Goal: Task Accomplishment & Management: Use online tool/utility

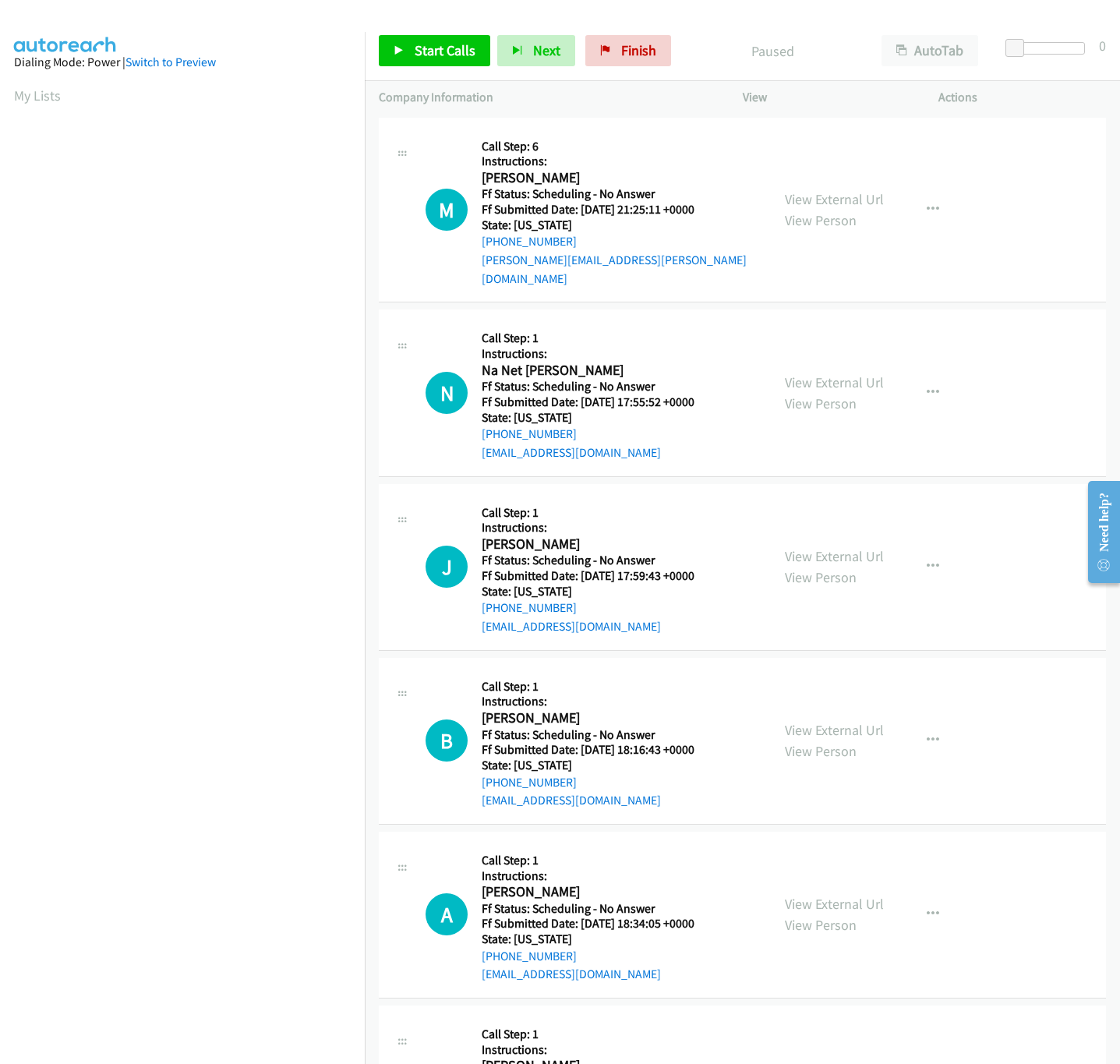
click at [258, 980] on nav "Dialing Mode: Power | Switch to Preview My Lists" at bounding box center [183, 564] width 365 height 1064
click at [272, 964] on nav "Dialing Mode: Power | Switch to Preview My Lists" at bounding box center [183, 564] width 365 height 1064
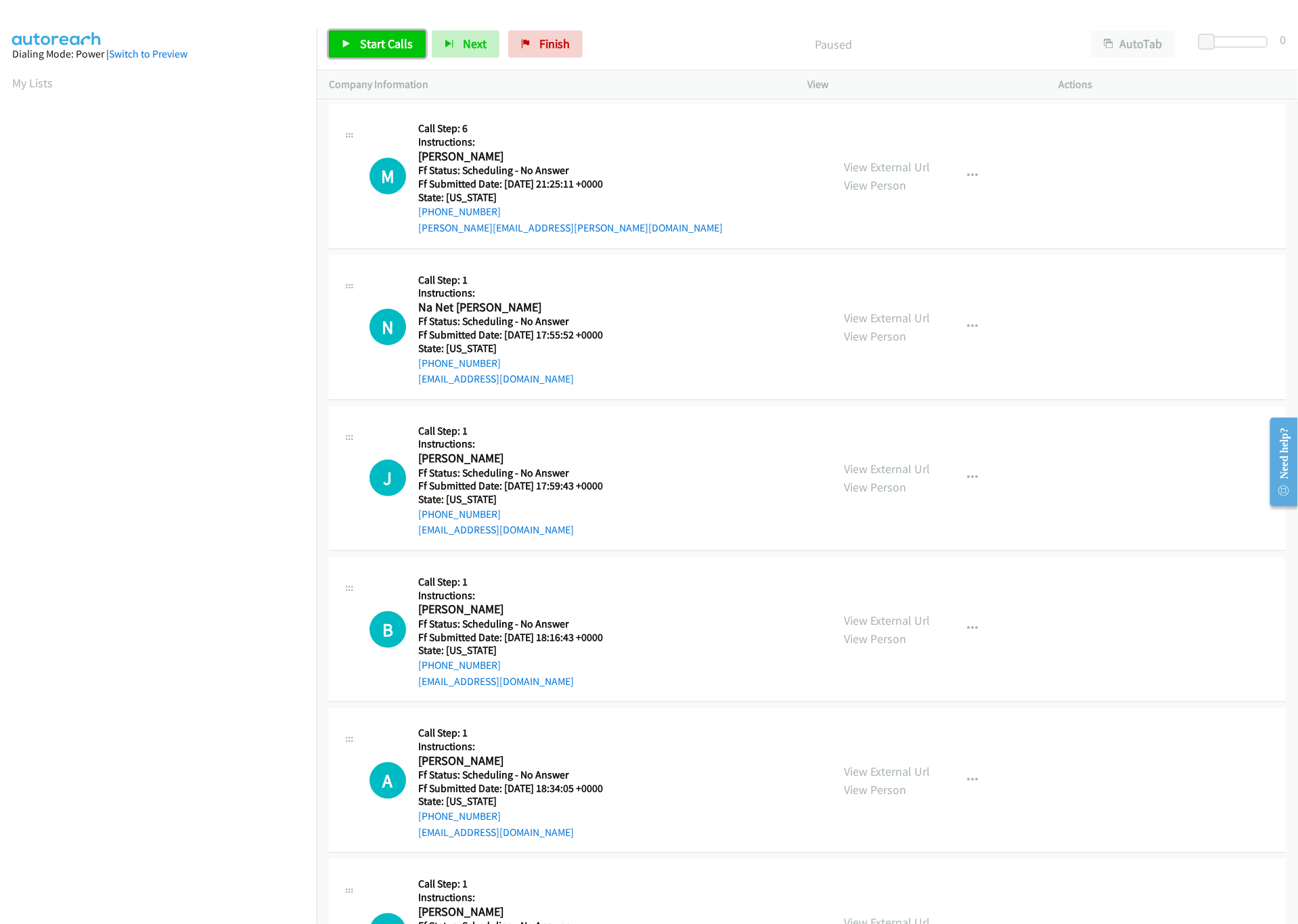
click at [376, 56] on link "Start Calls" at bounding box center [377, 44] width 96 height 27
click at [354, 42] on link "Pause" at bounding box center [366, 44] width 75 height 27
click at [363, 43] on span "Start Calls" at bounding box center [387, 43] width 53 height 15
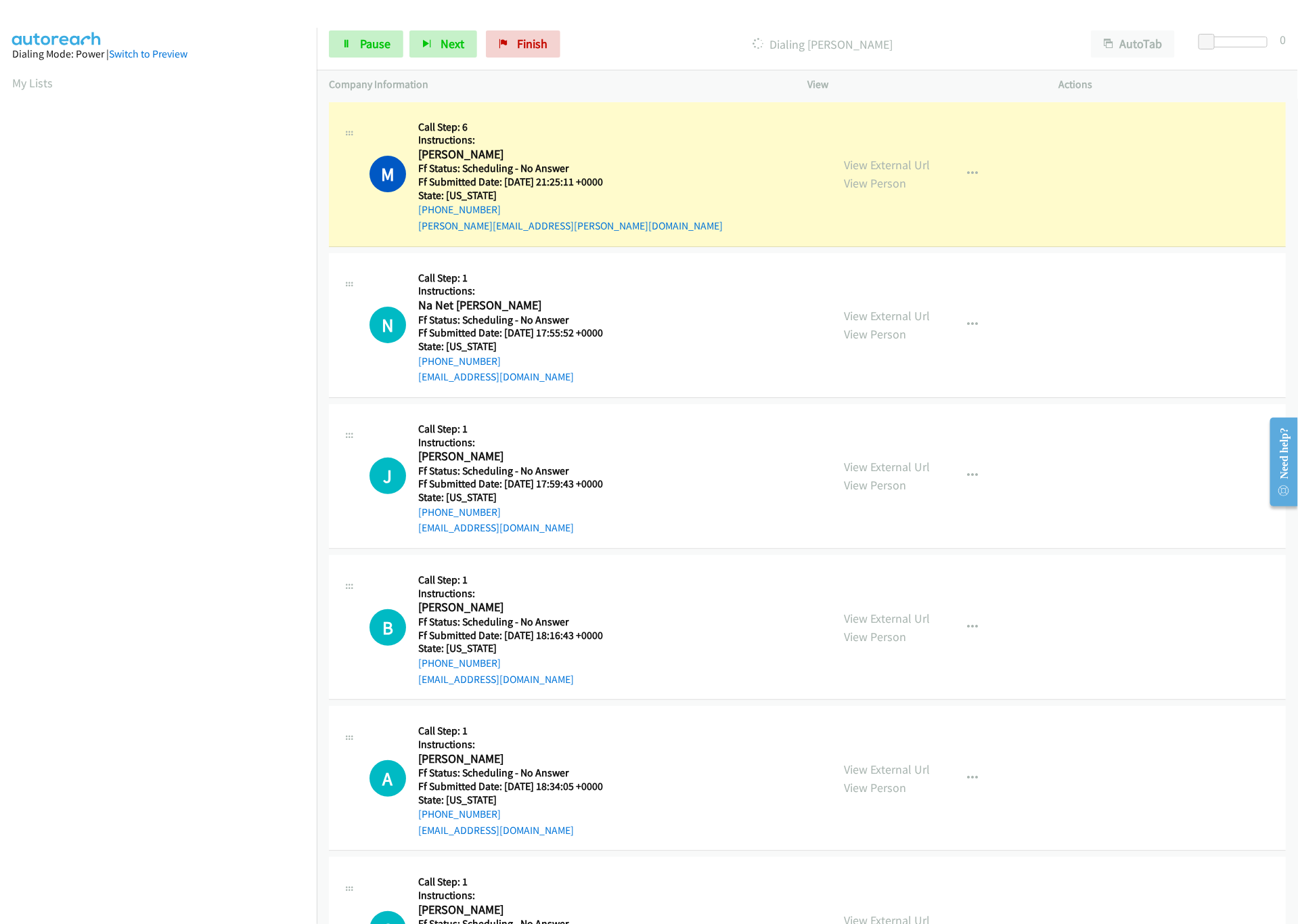
click at [790, 155] on div "M Callback Scheduled Call Step: 6 Instructions: [PERSON_NAME] America/Los_Angel…" at bounding box center [595, 175] width 450 height 120
click at [879, 161] on link "View External Url" at bounding box center [887, 164] width 86 height 15
click at [844, 311] on link "View External Url" at bounding box center [887, 315] width 86 height 15
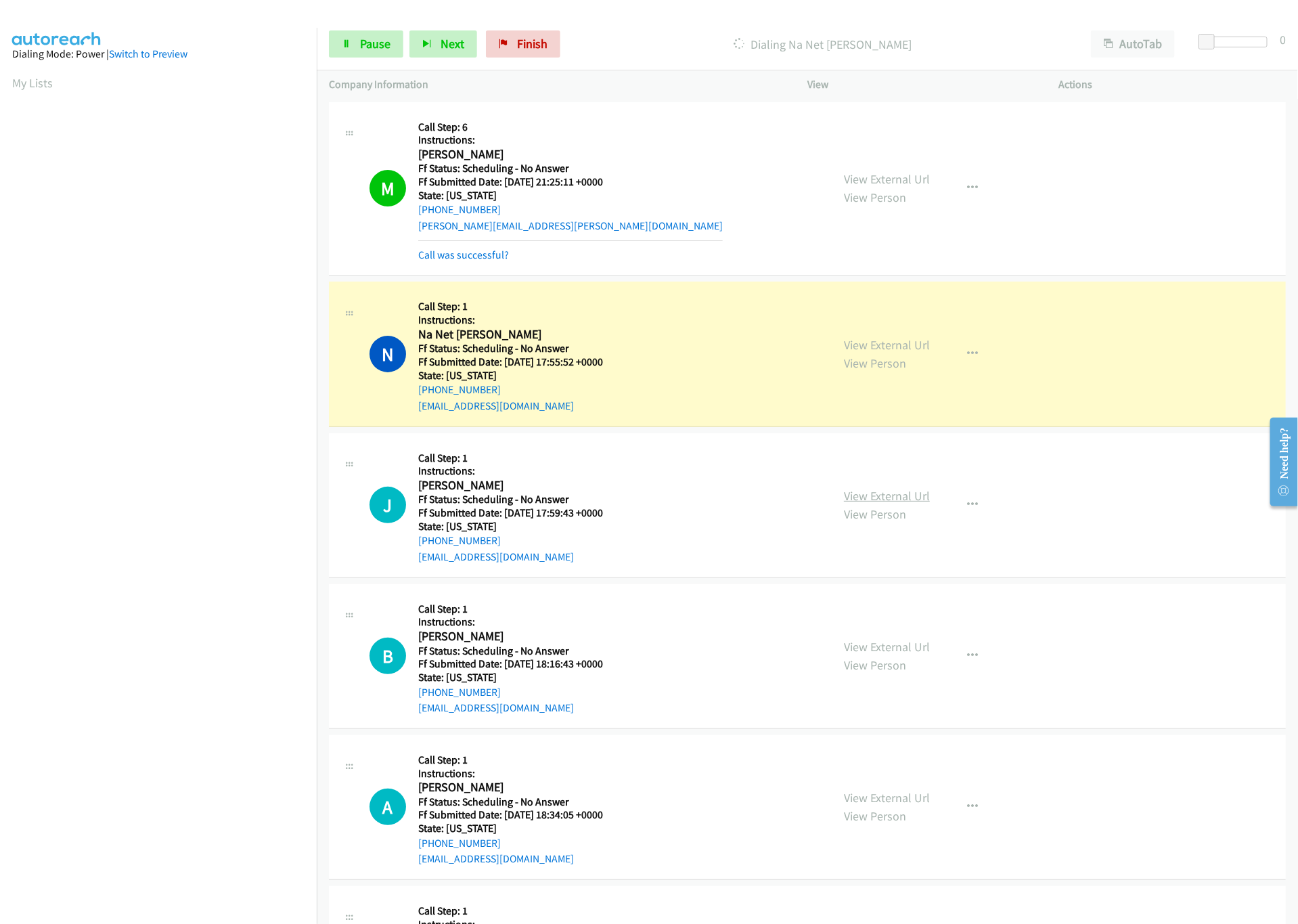
click at [898, 500] on link "View External Url" at bounding box center [887, 496] width 86 height 15
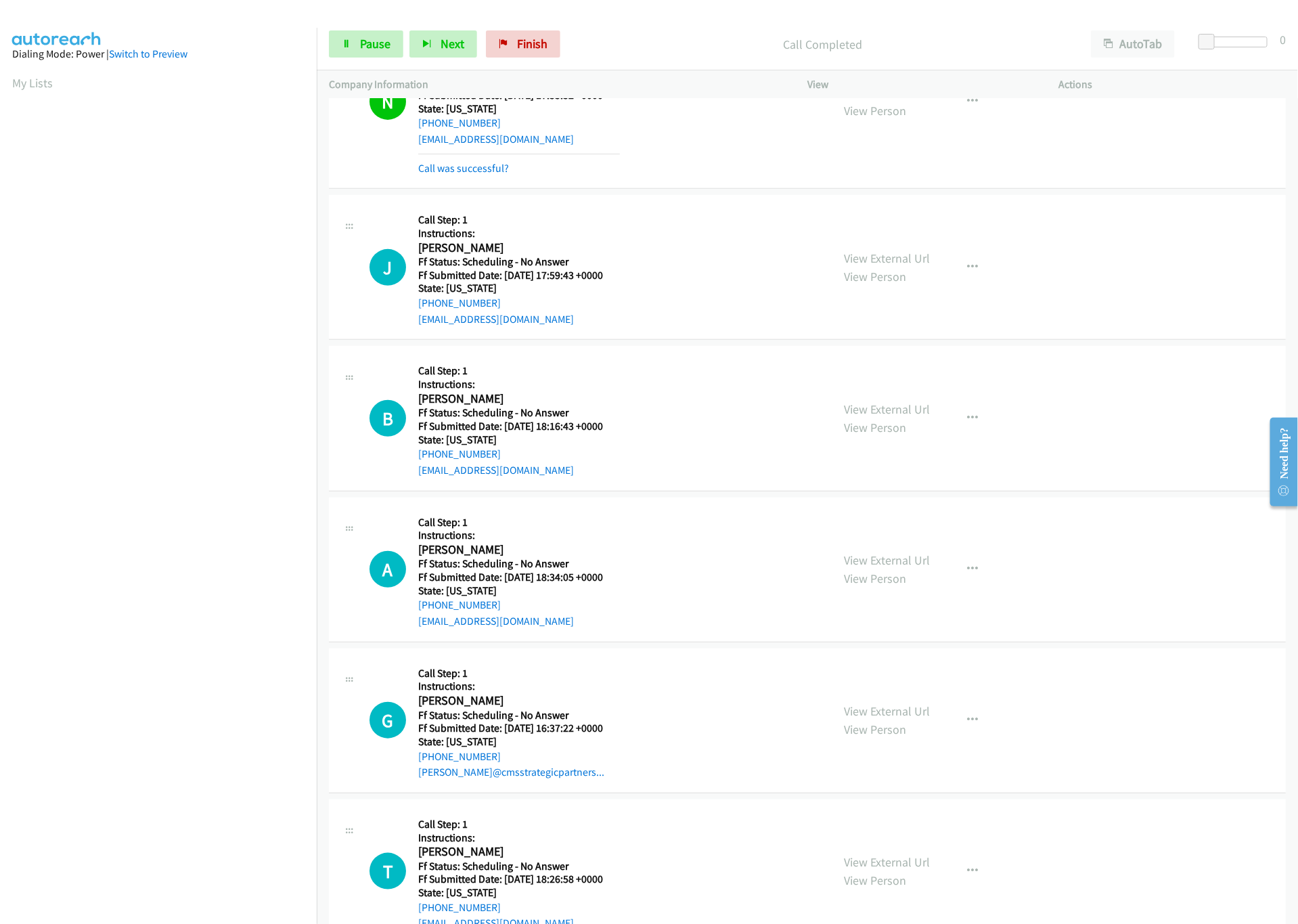
scroll to position [270, 0]
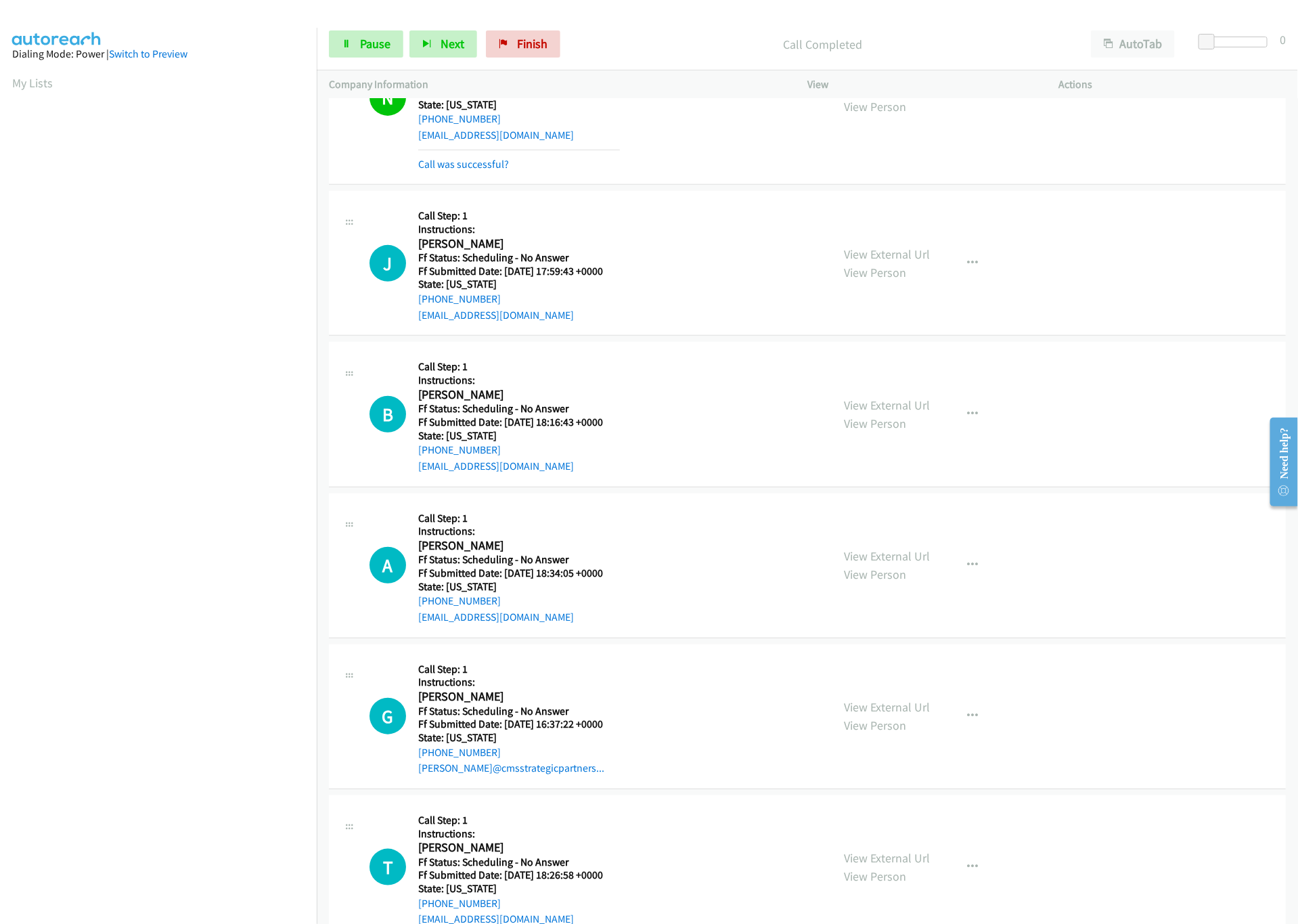
click at [900, 386] on div "View External Url View Person View External Url Email Schedule/Manage Callback …" at bounding box center [963, 414] width 264 height 120
click at [902, 402] on link "View External Url" at bounding box center [887, 405] width 86 height 15
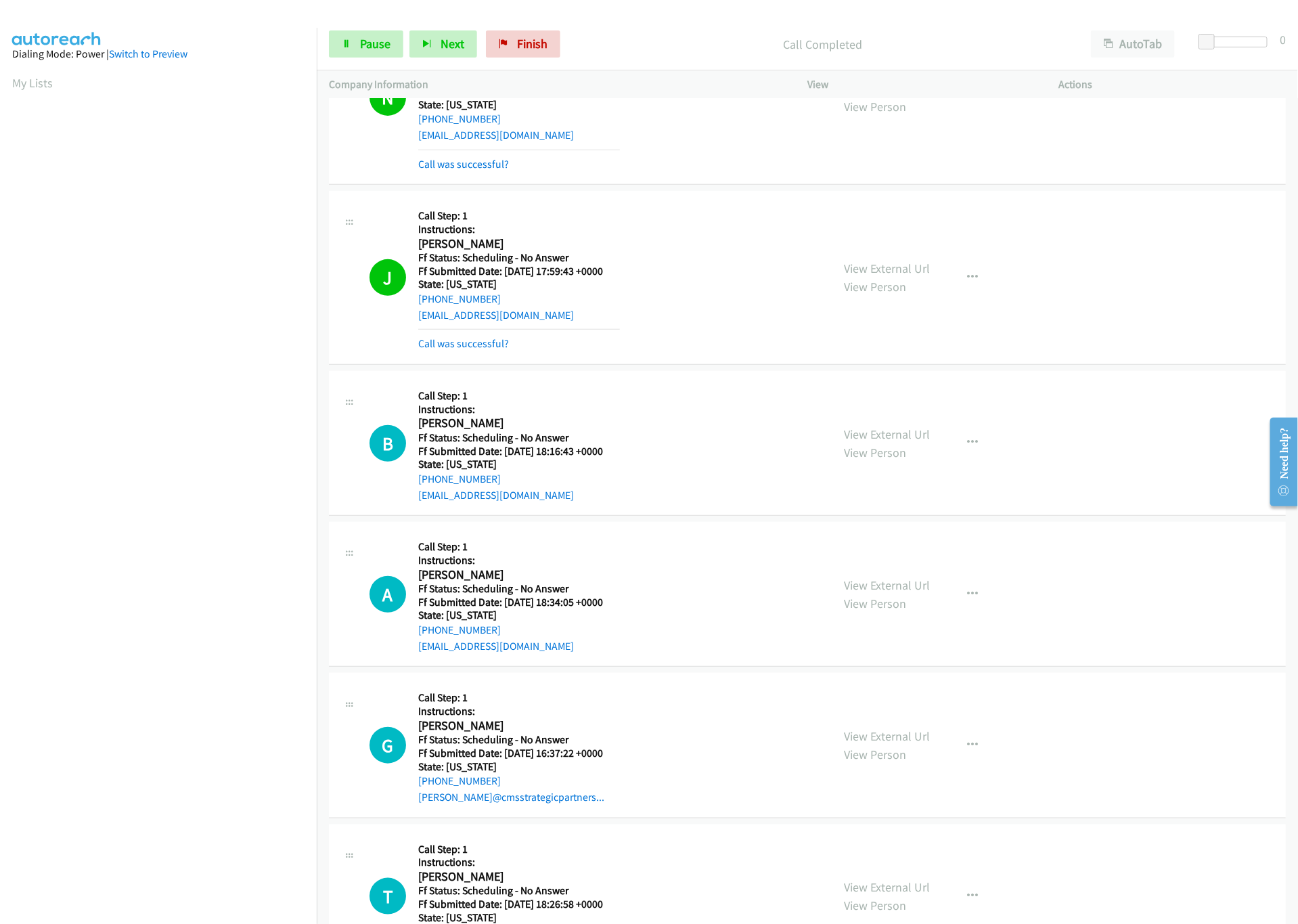
scroll to position [541, 0]
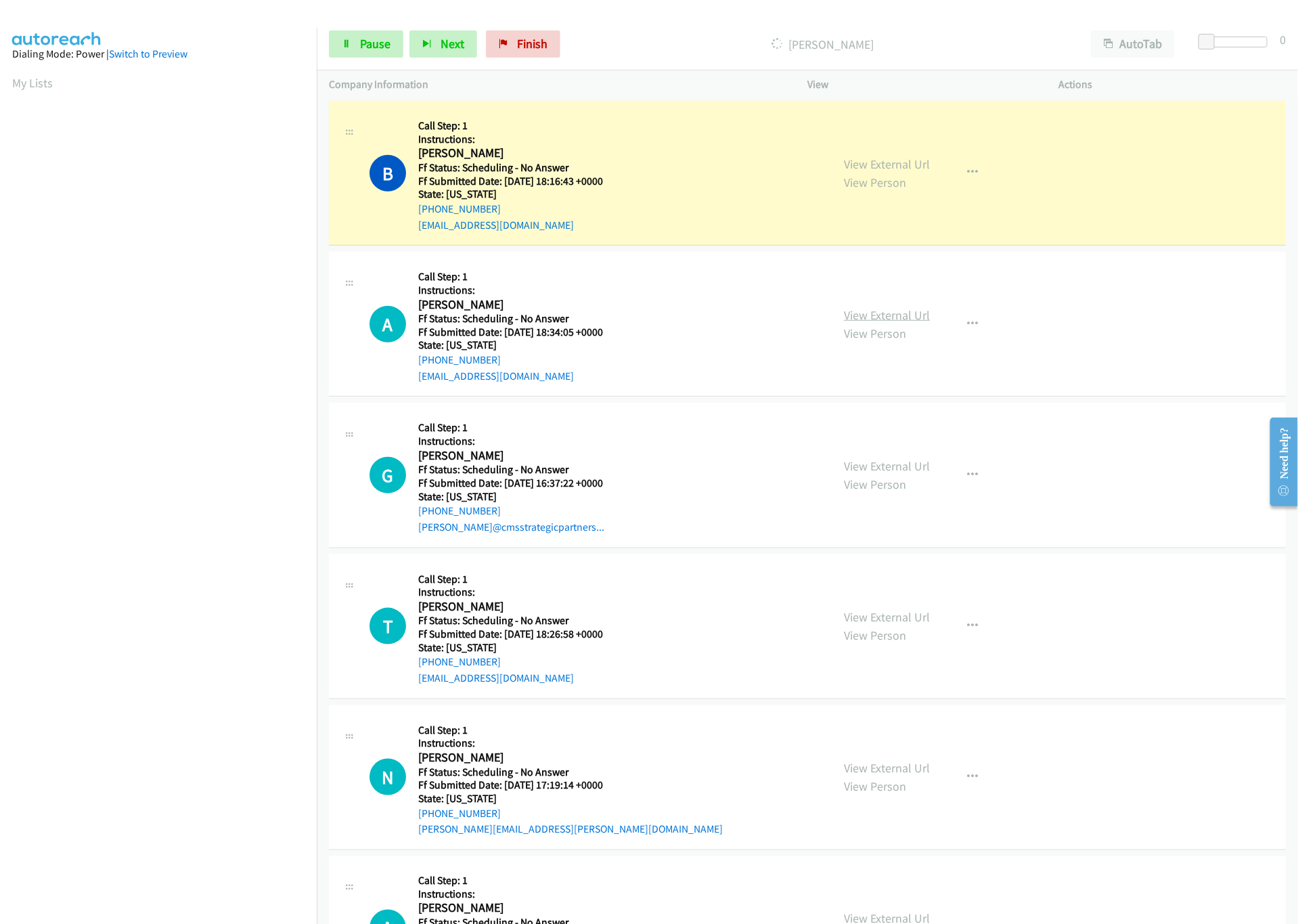
click at [885, 321] on link "View External Url" at bounding box center [887, 314] width 86 height 15
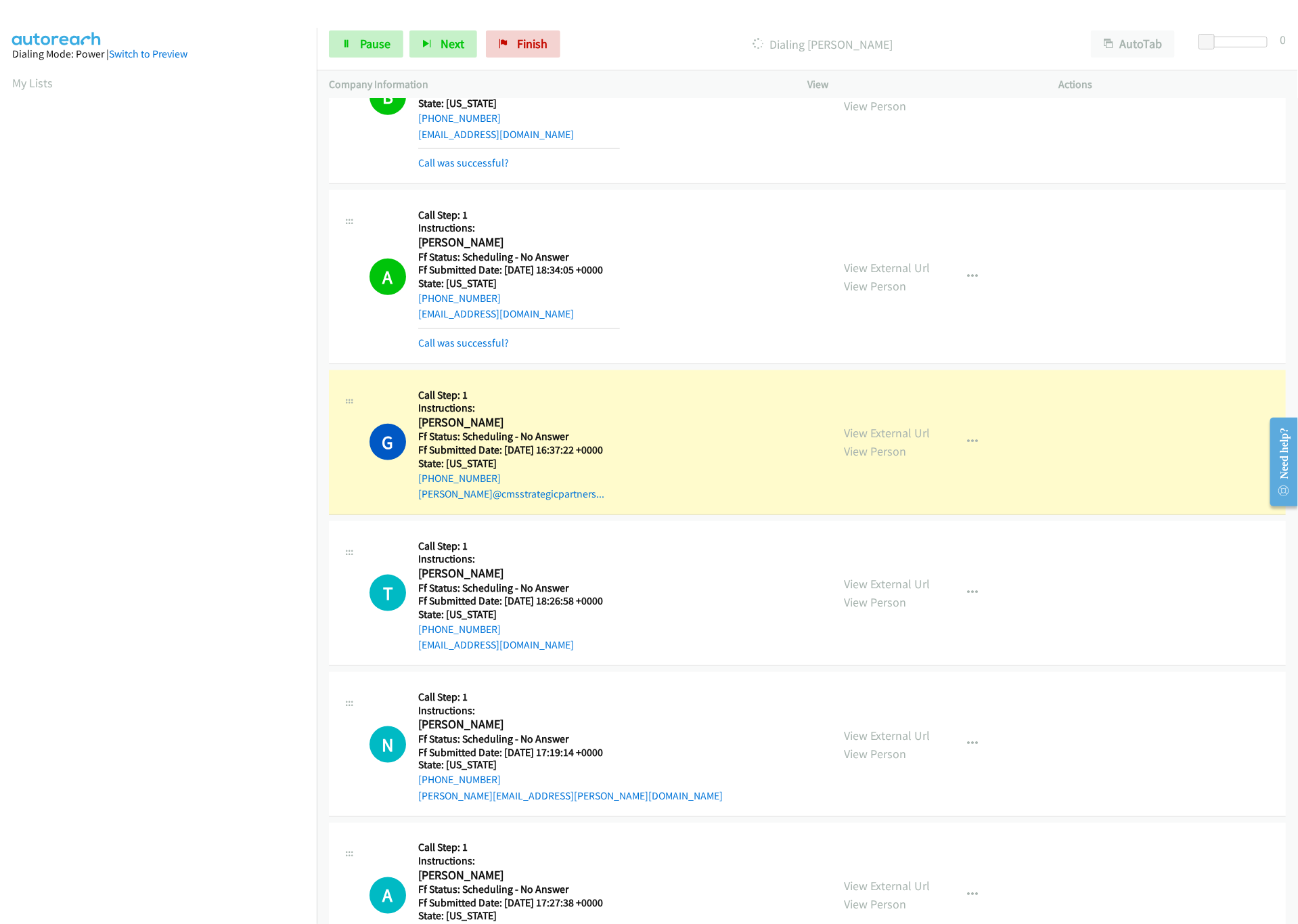
scroll to position [677, 0]
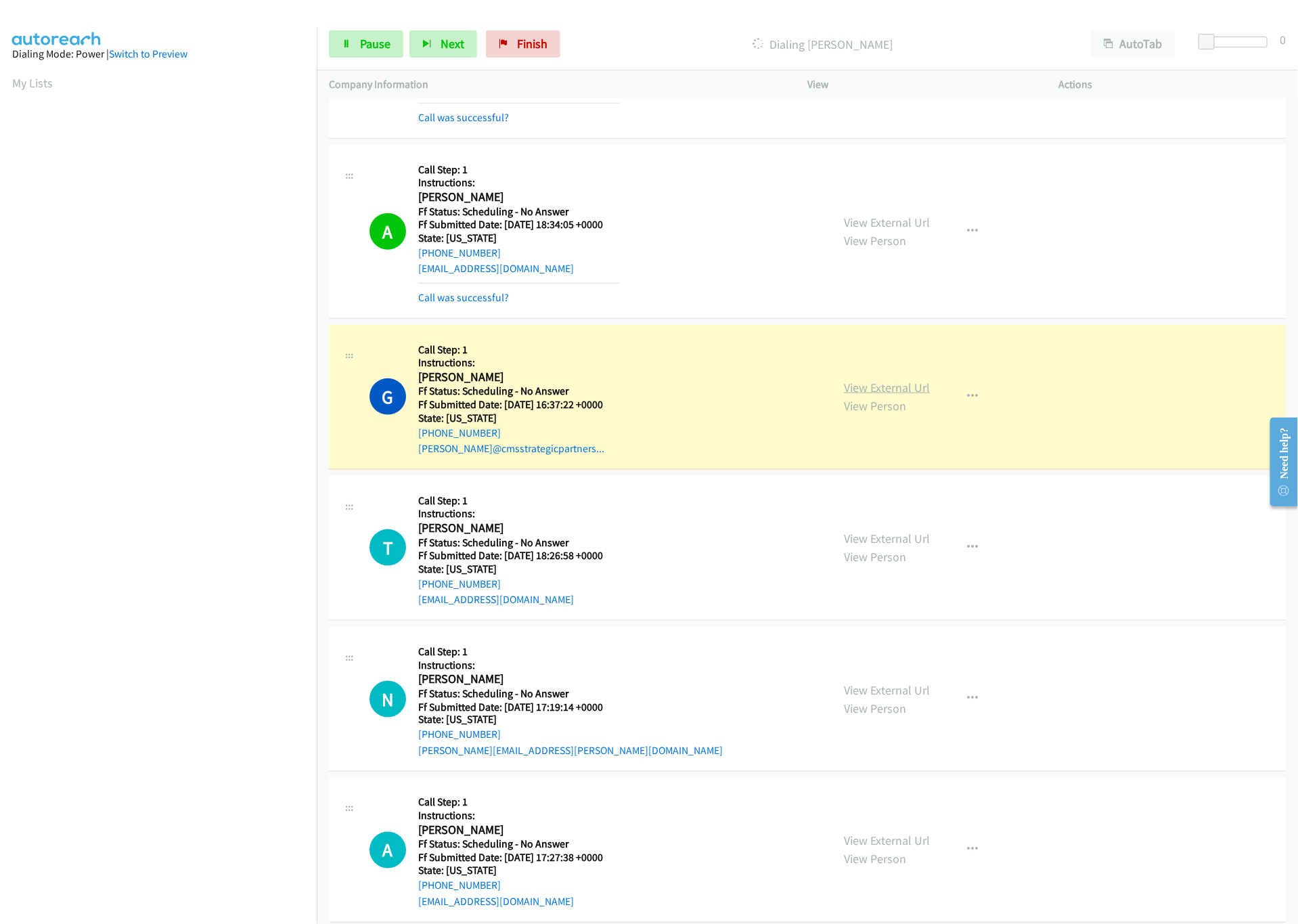
click at [878, 395] on link "View External Url" at bounding box center [887, 387] width 86 height 15
click at [881, 545] on link "View External Url" at bounding box center [887, 538] width 86 height 15
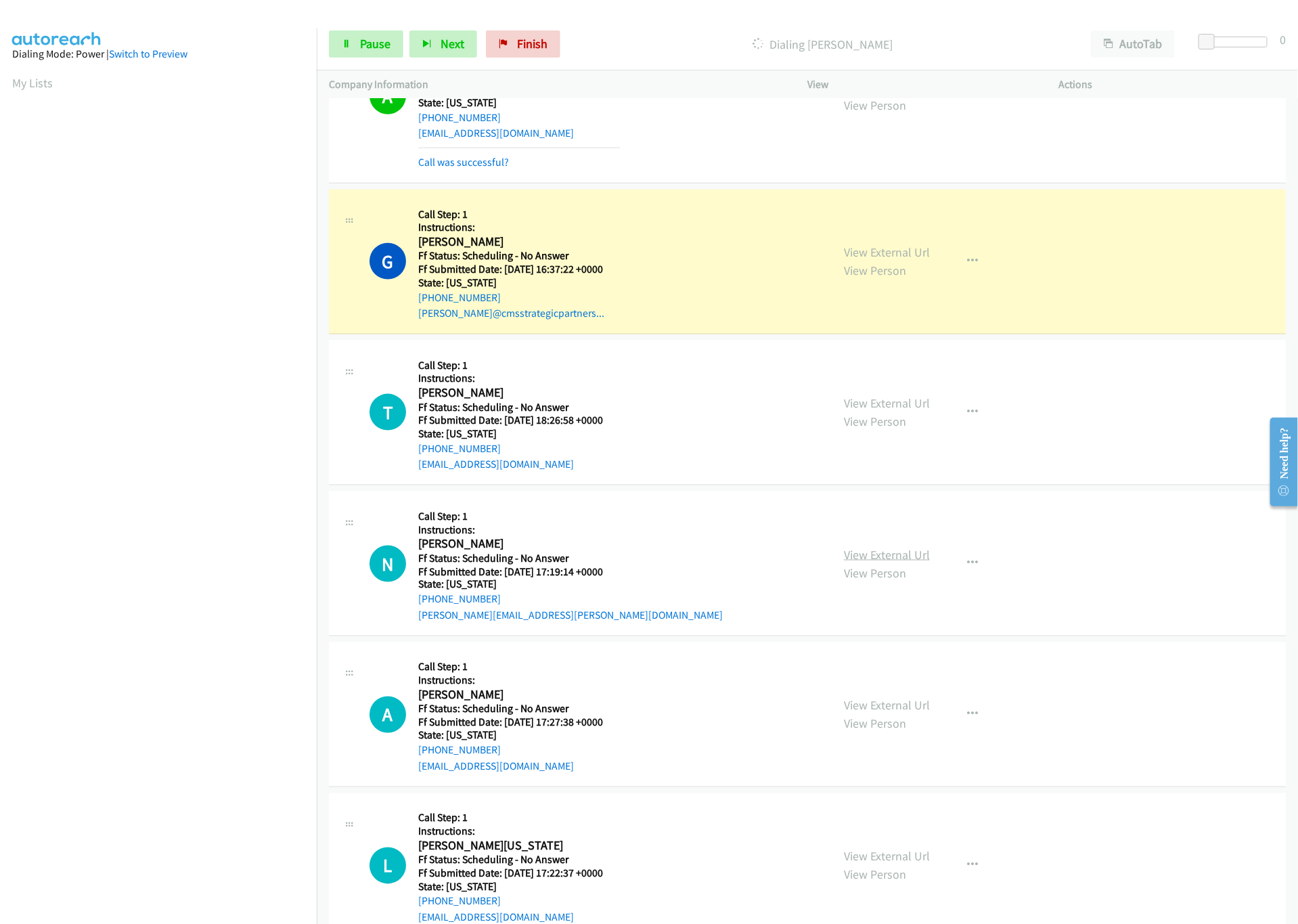
click at [890, 555] on div "View External Url View Person View External Url Email Schedule/Manage Callback …" at bounding box center [963, 564] width 264 height 120
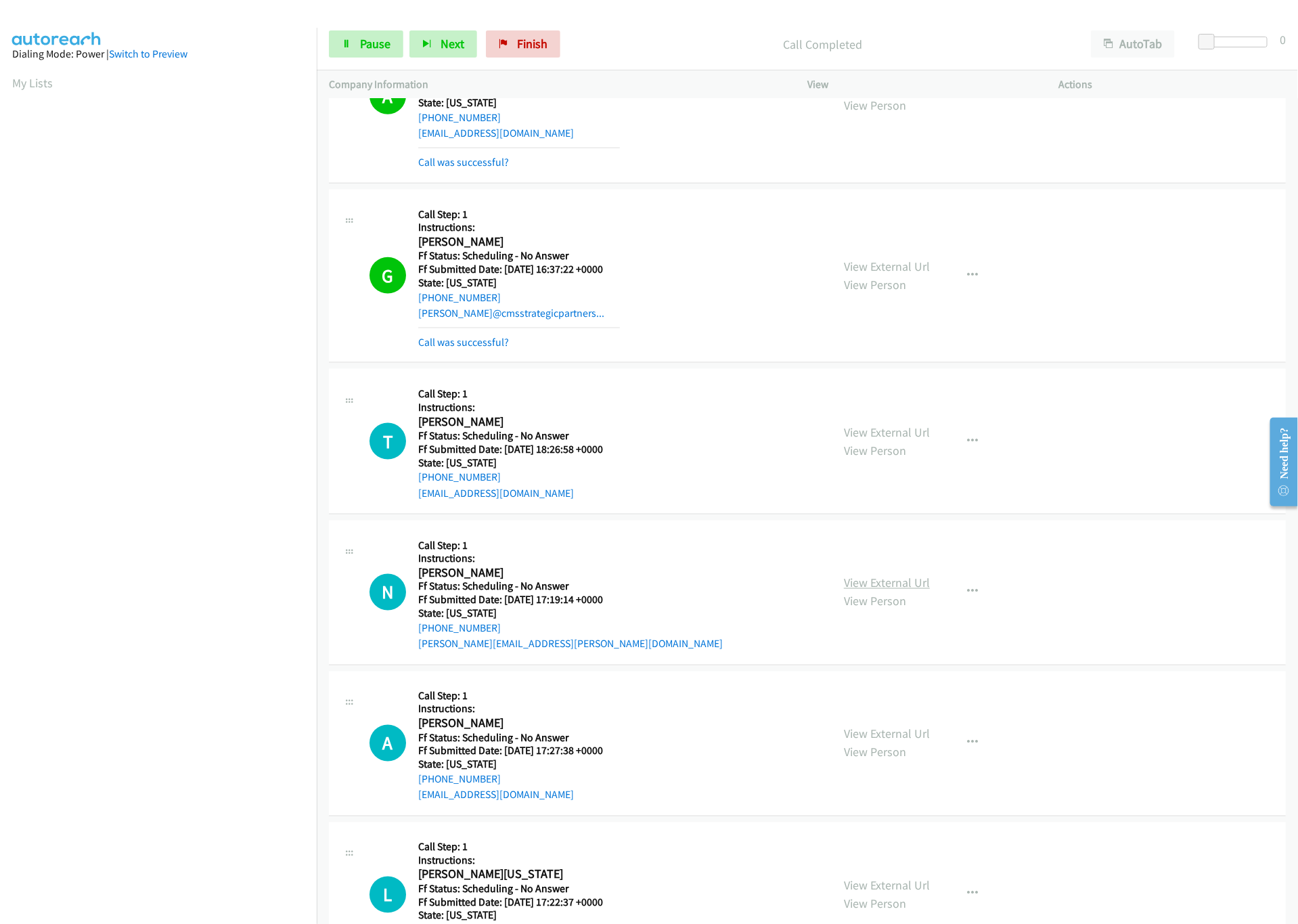
click at [903, 585] on link "View External Url" at bounding box center [887, 583] width 86 height 15
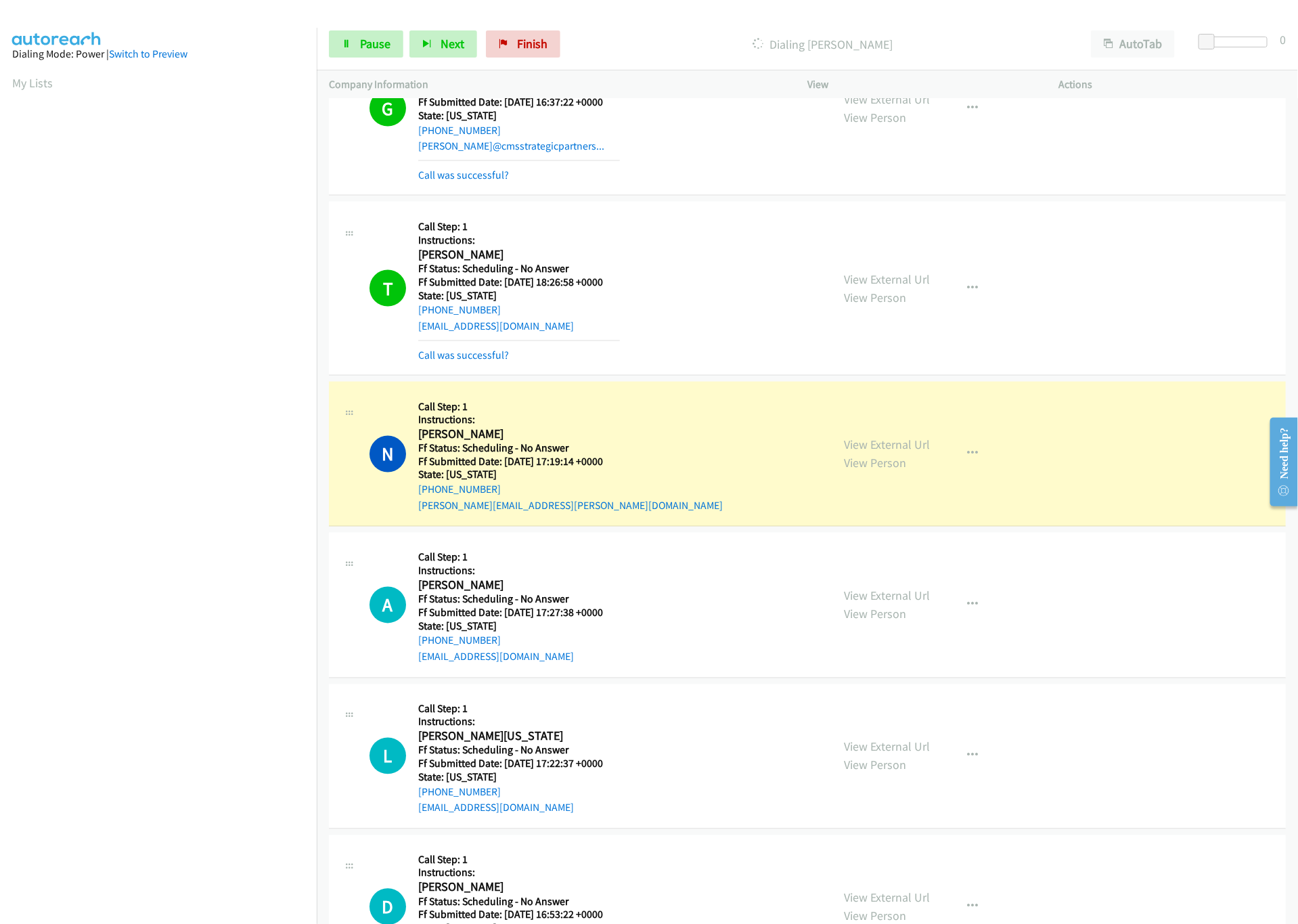
scroll to position [1083, 0]
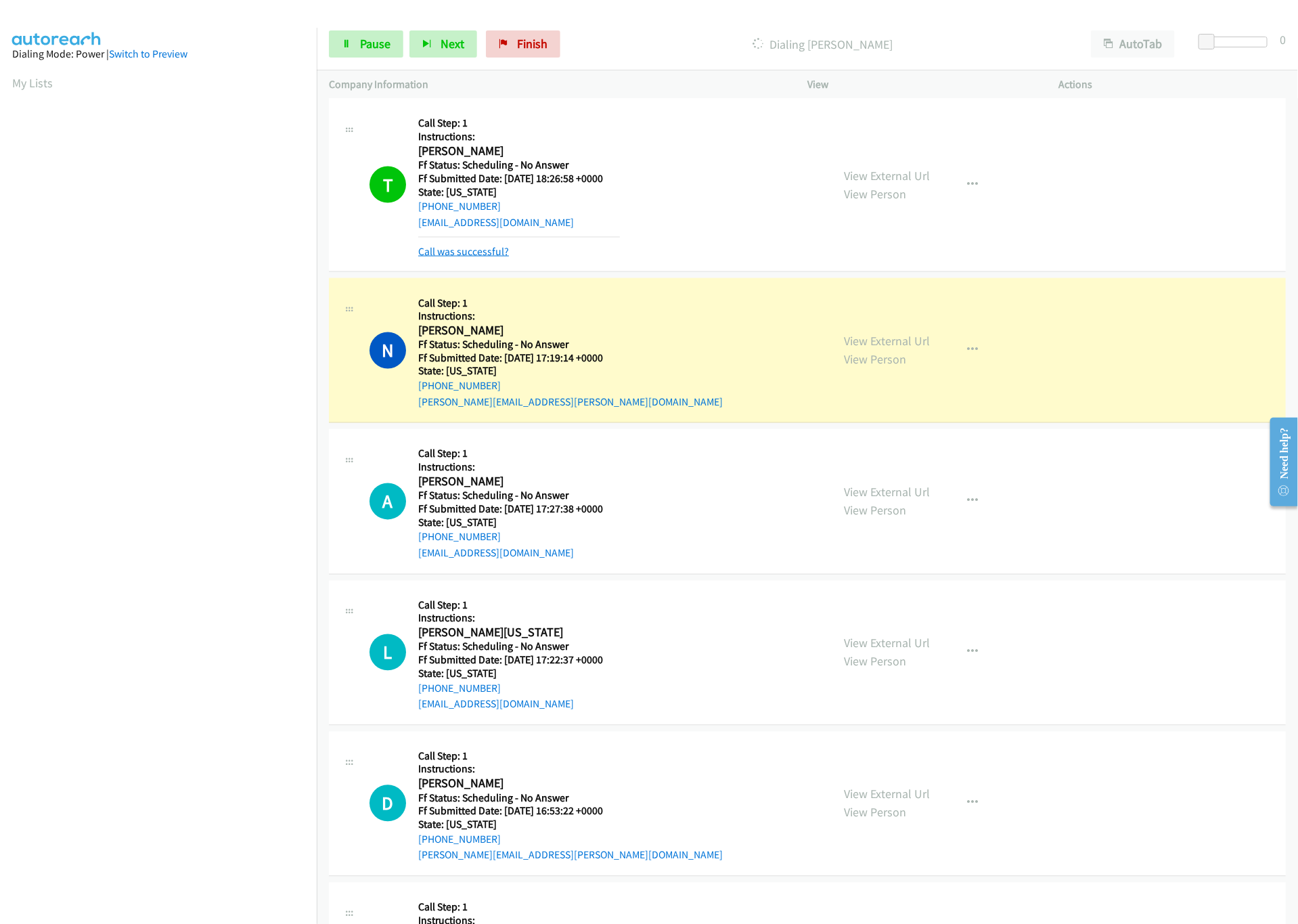
click at [476, 258] on link "Call was successful?" at bounding box center [463, 251] width 91 height 13
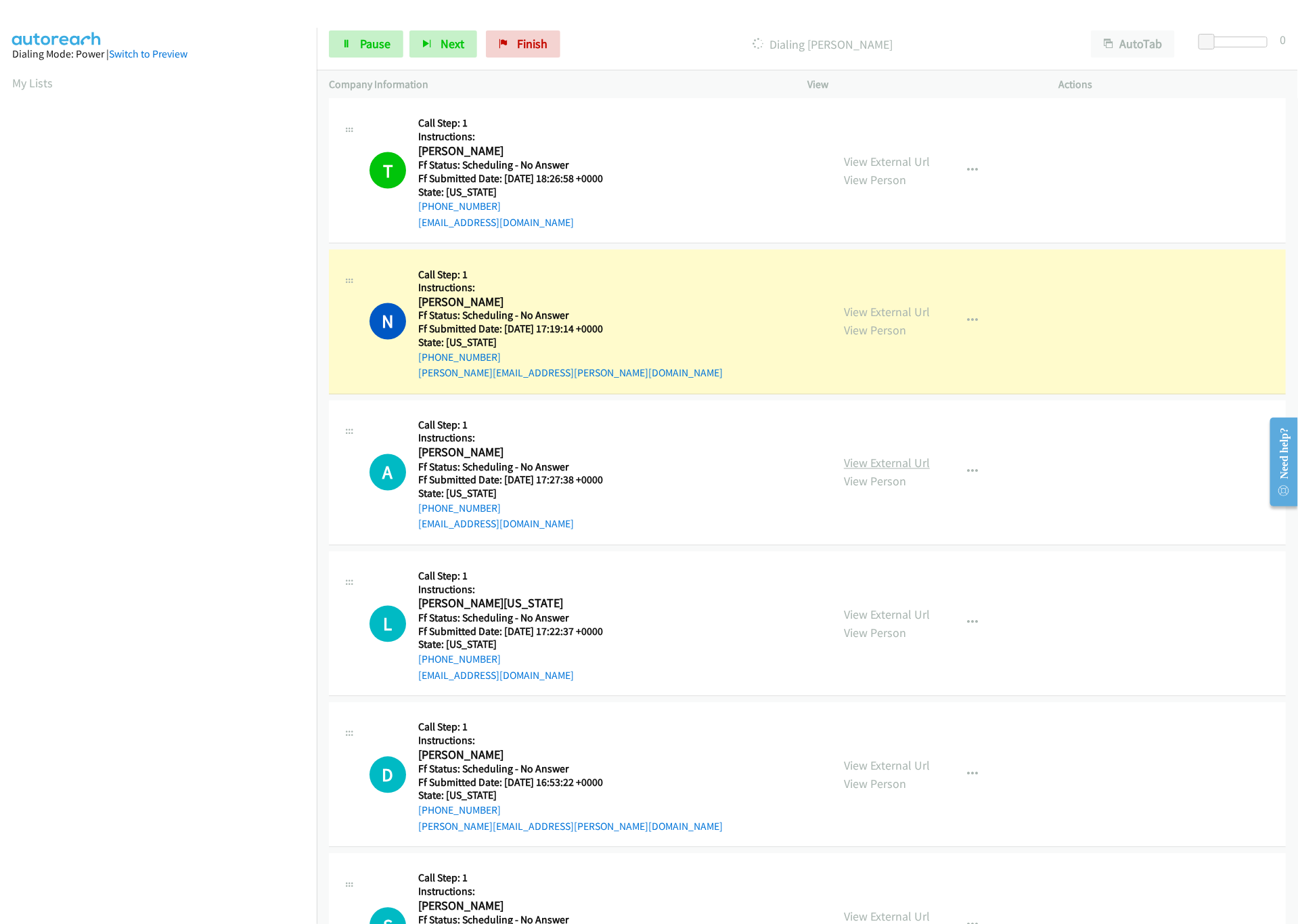
click at [869, 467] on link "View External Url" at bounding box center [887, 463] width 86 height 15
click at [340, 48] on link "Pause" at bounding box center [366, 44] width 75 height 27
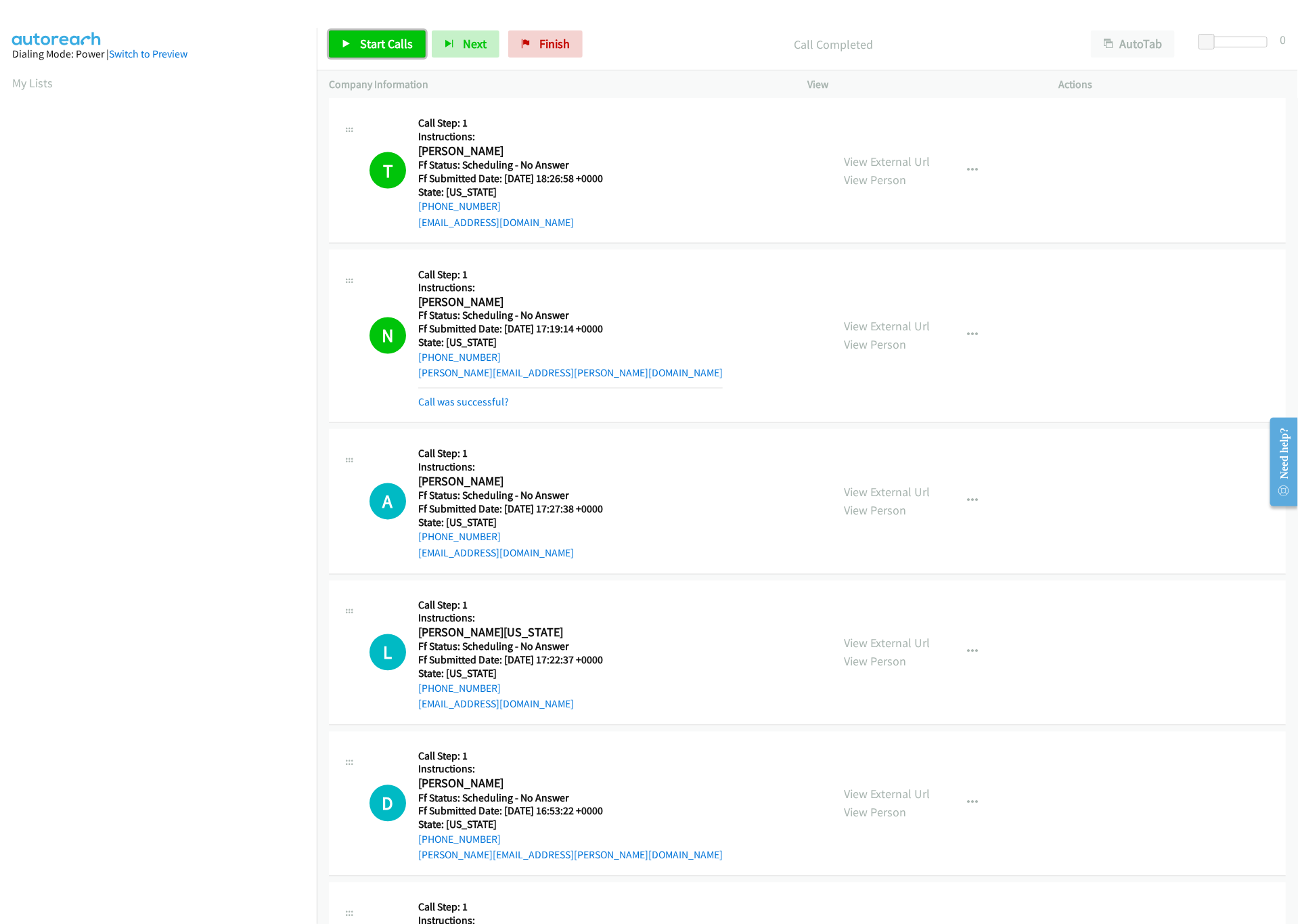
click at [357, 39] on link "Start Calls" at bounding box center [377, 44] width 96 height 27
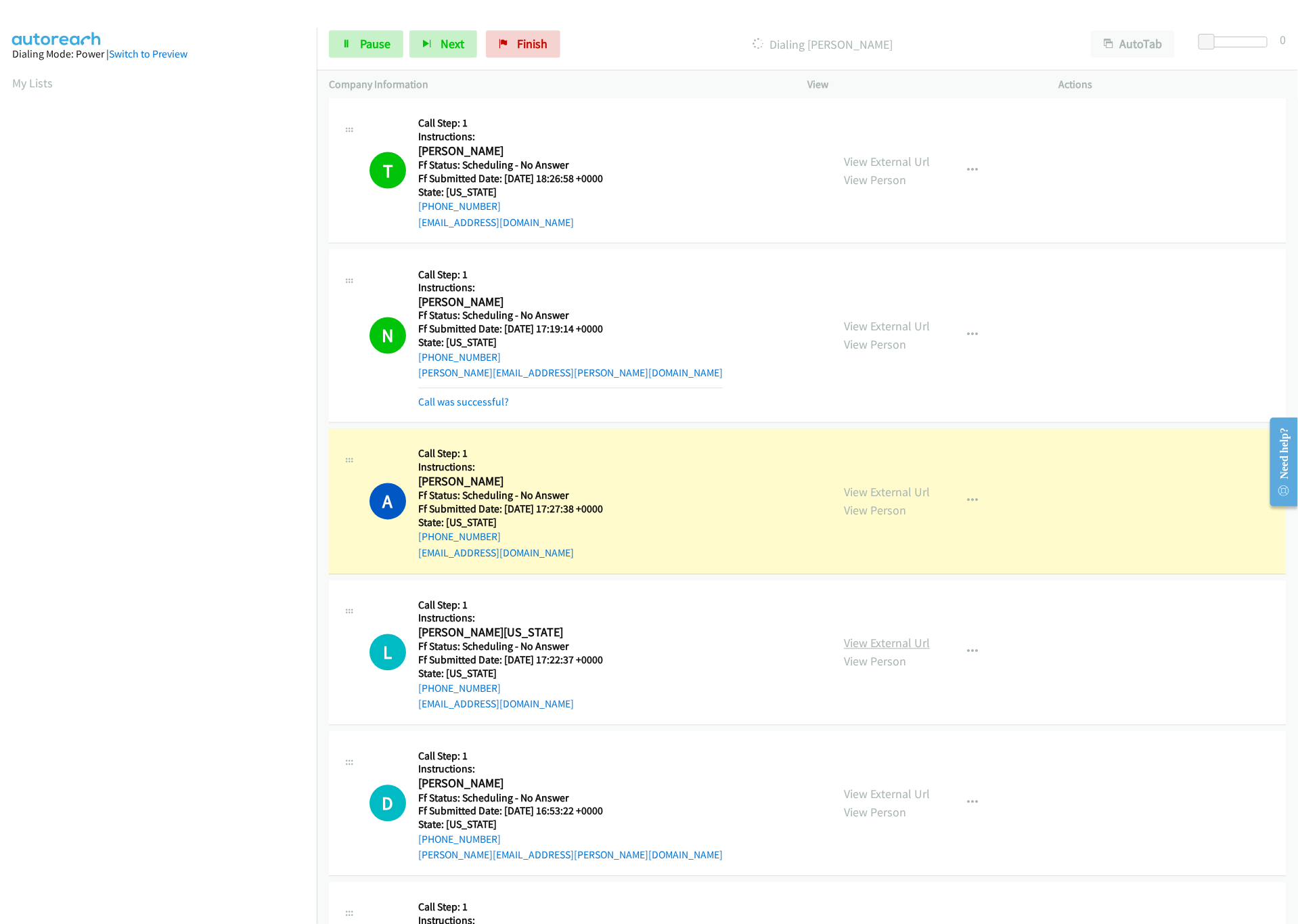
click at [862, 646] on link "View External Url" at bounding box center [887, 643] width 86 height 15
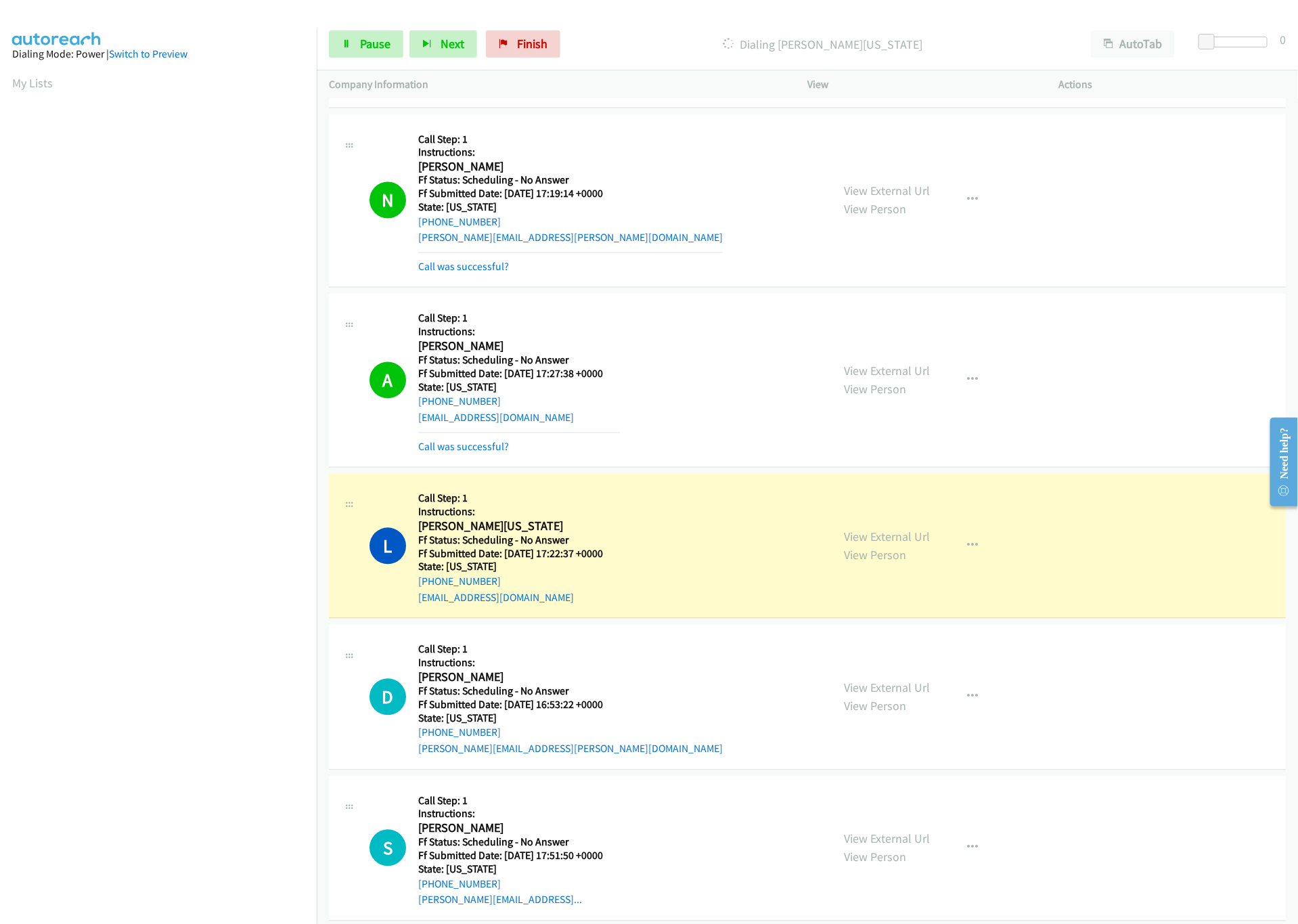
scroll to position [1490, 0]
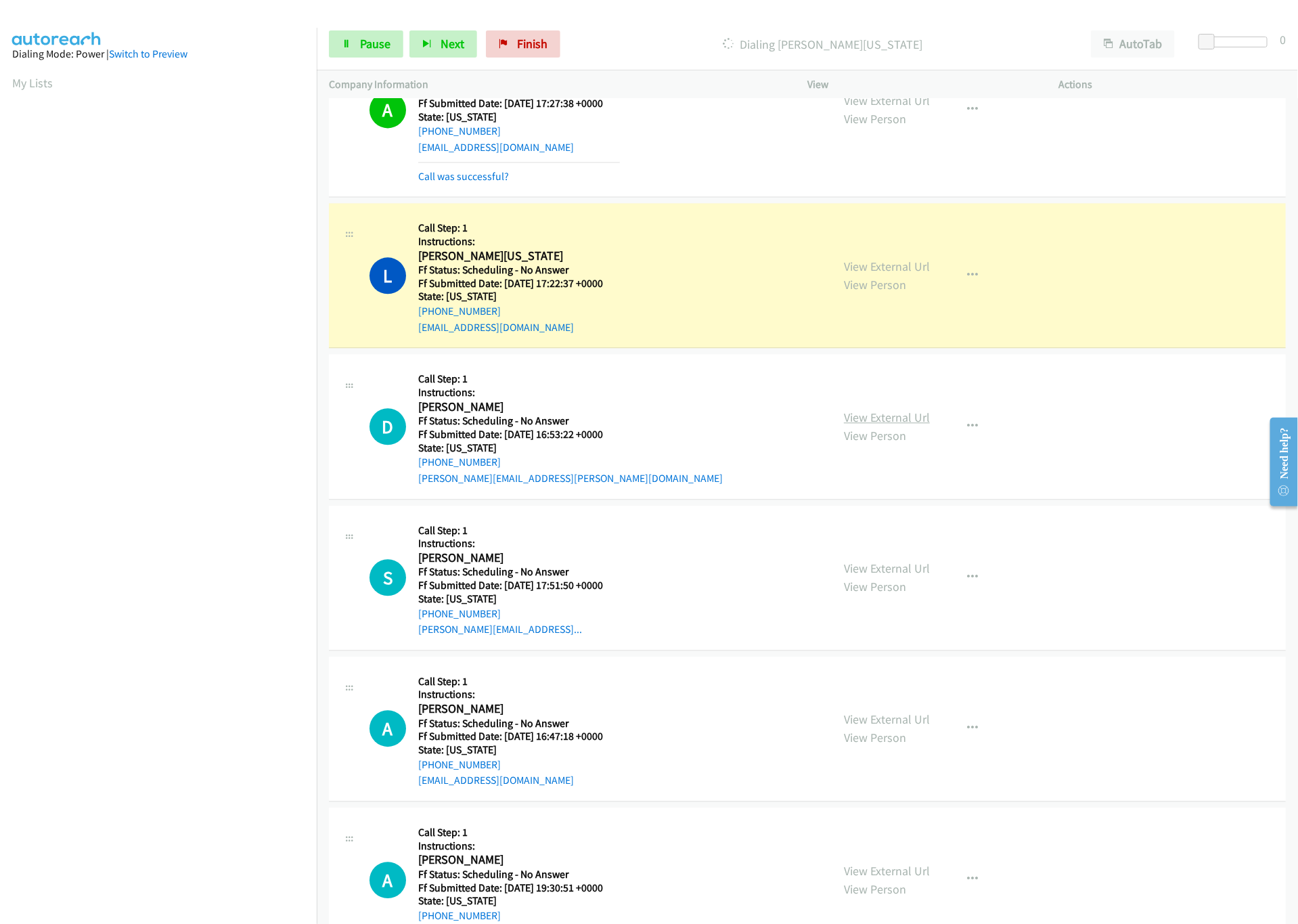
click at [886, 425] on link "View External Url" at bounding box center [887, 417] width 86 height 15
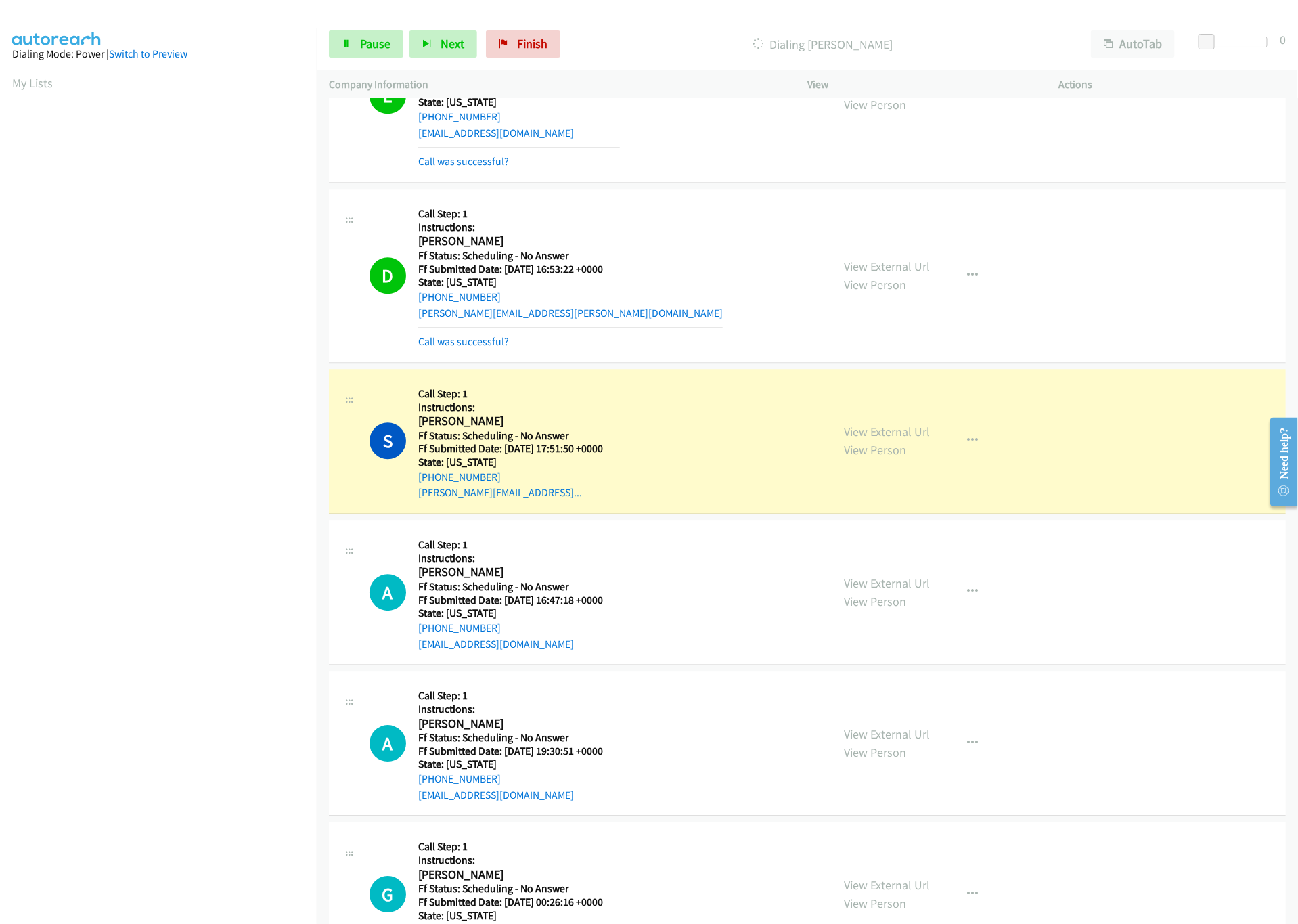
scroll to position [1760, 0]
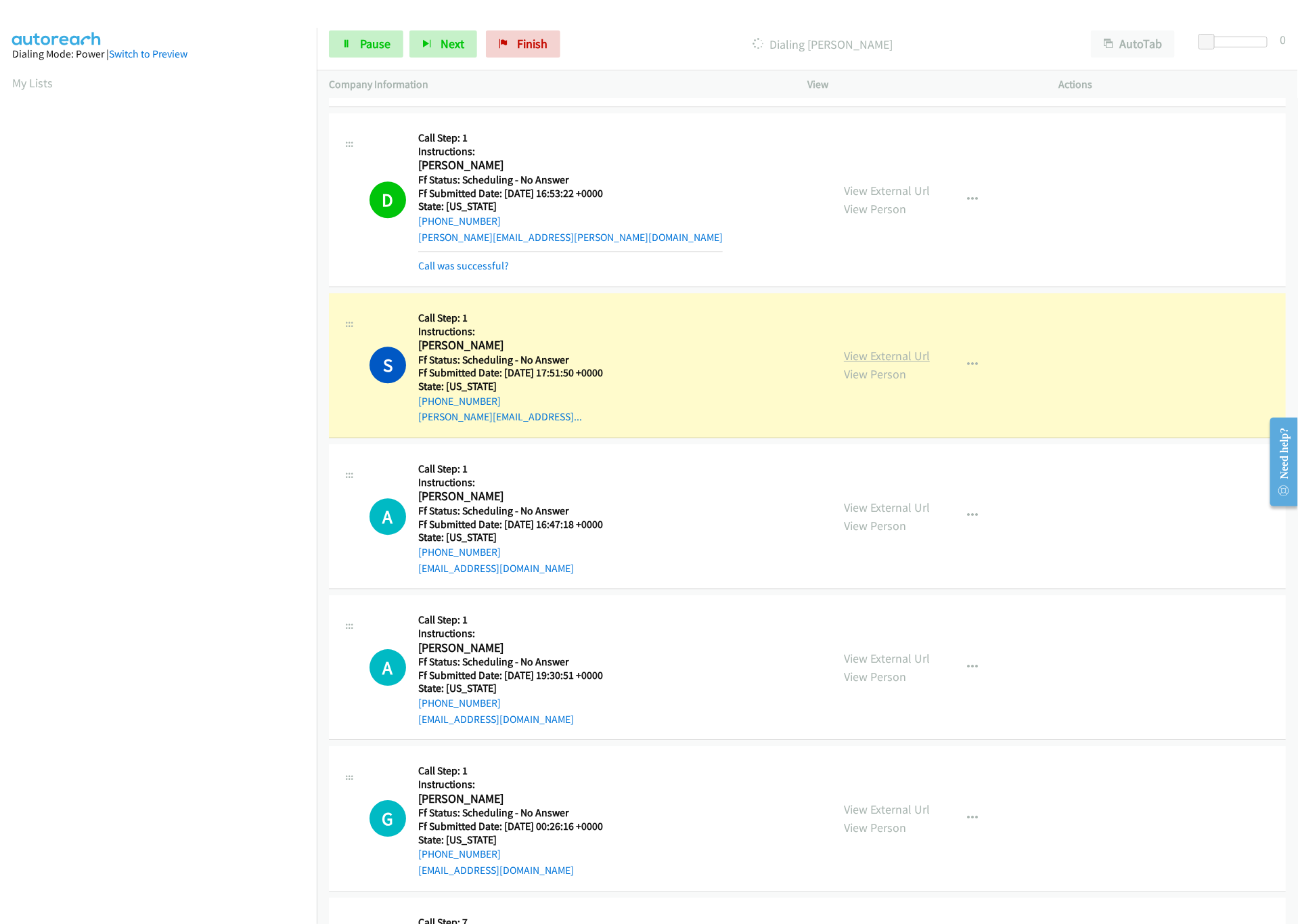
click at [916, 363] on link "View External Url" at bounding box center [887, 355] width 86 height 15
click at [864, 506] on link "View External Url" at bounding box center [887, 507] width 86 height 15
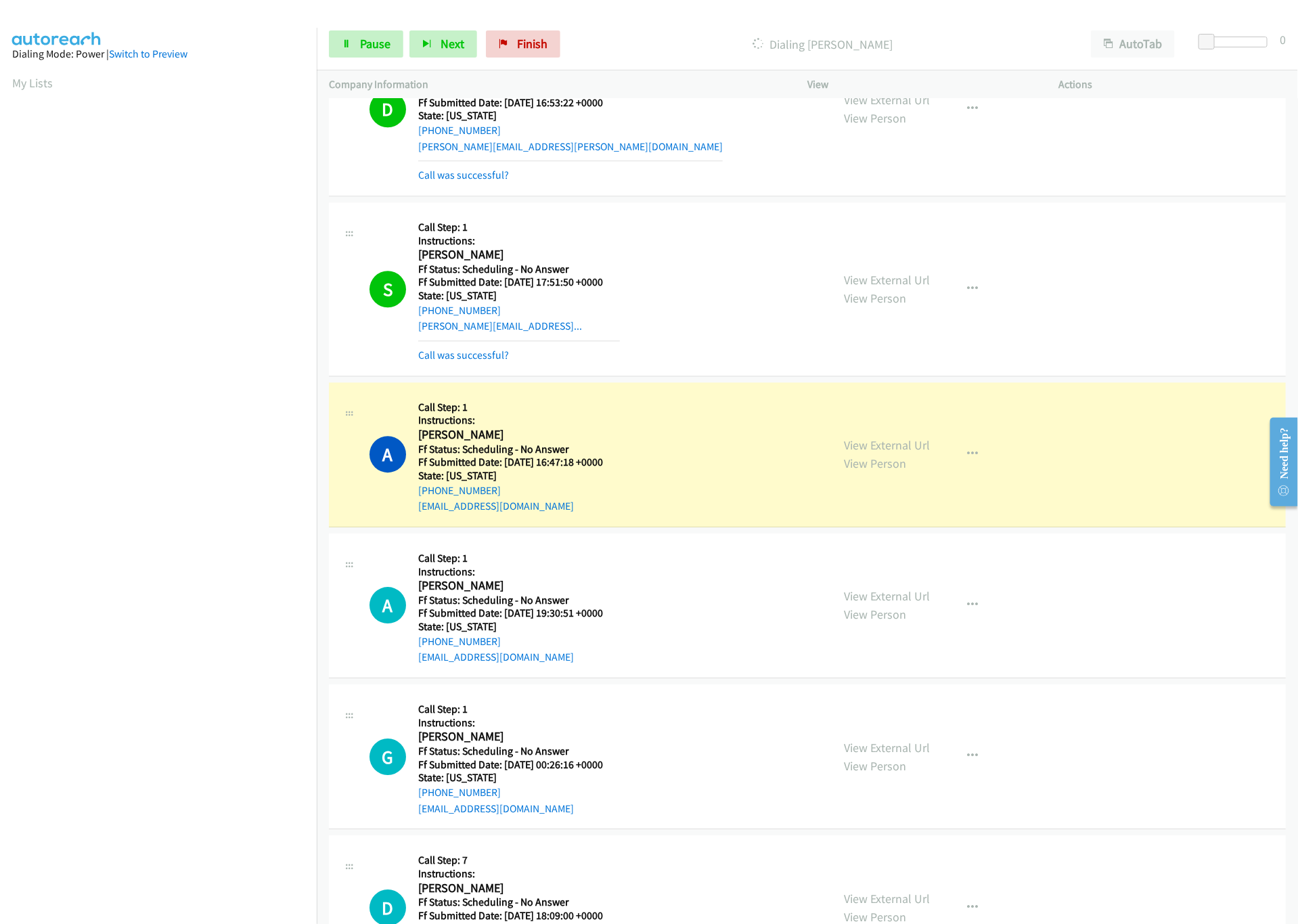
scroll to position [1896, 0]
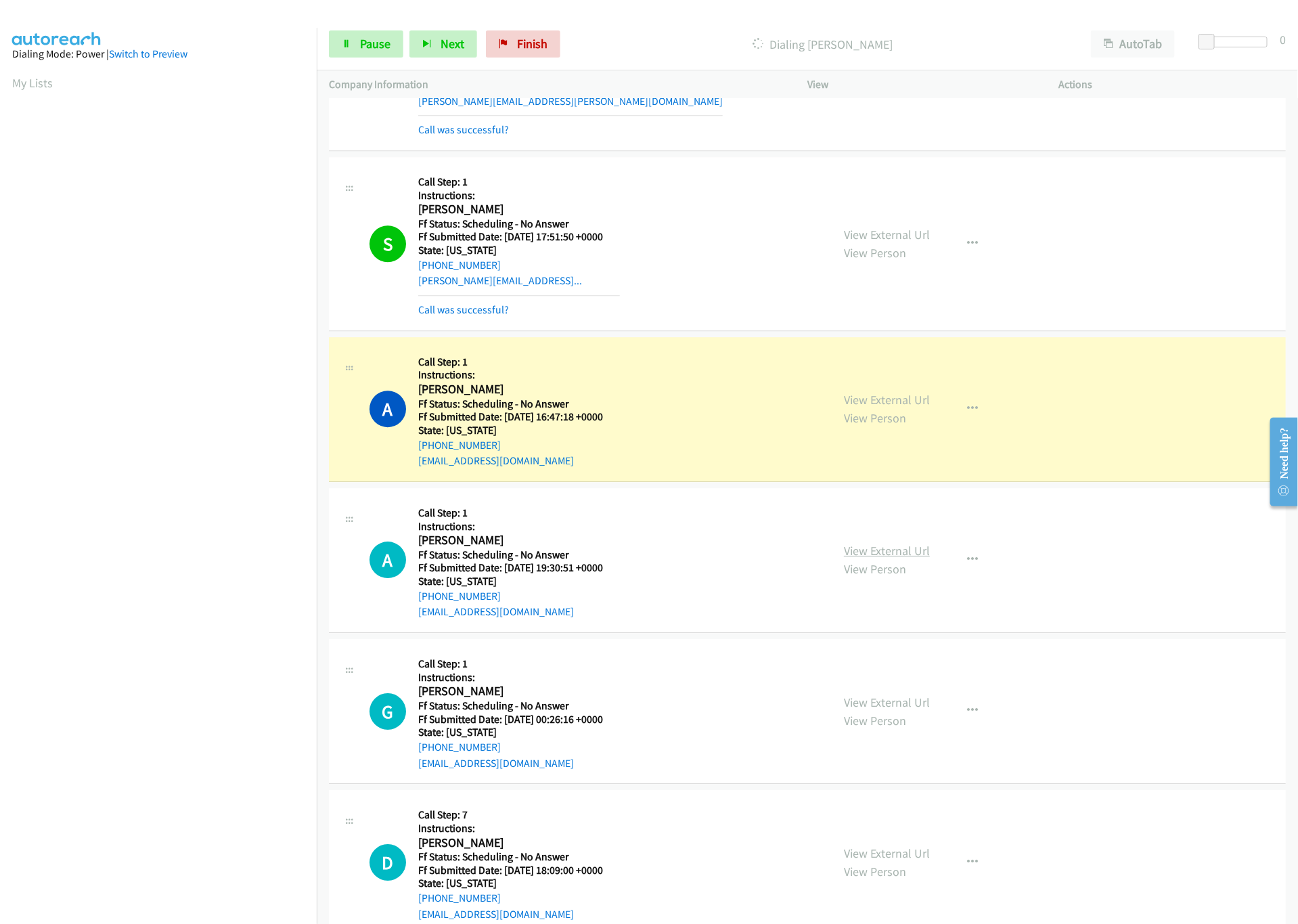
click at [888, 573] on link "View Person" at bounding box center [875, 569] width 62 height 15
click at [894, 558] on link "View External Url" at bounding box center [887, 550] width 86 height 15
click at [373, 50] on span "Pause" at bounding box center [376, 43] width 31 height 15
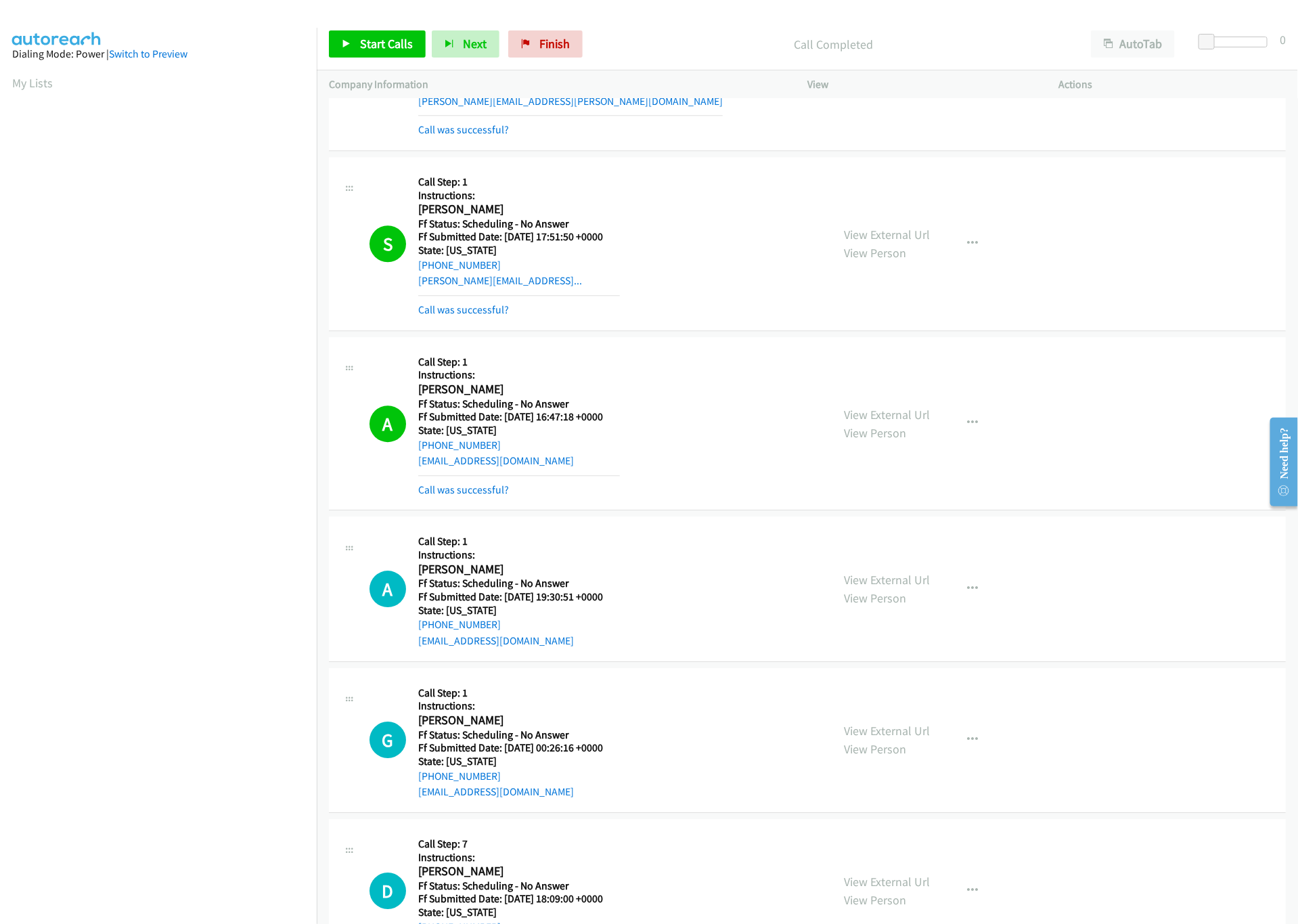
click at [212, 844] on nav "Dialing Mode: Power | Switch to Preview My Lists" at bounding box center [159, 490] width 317 height 924
